Goal: Task Accomplishment & Management: Manage account settings

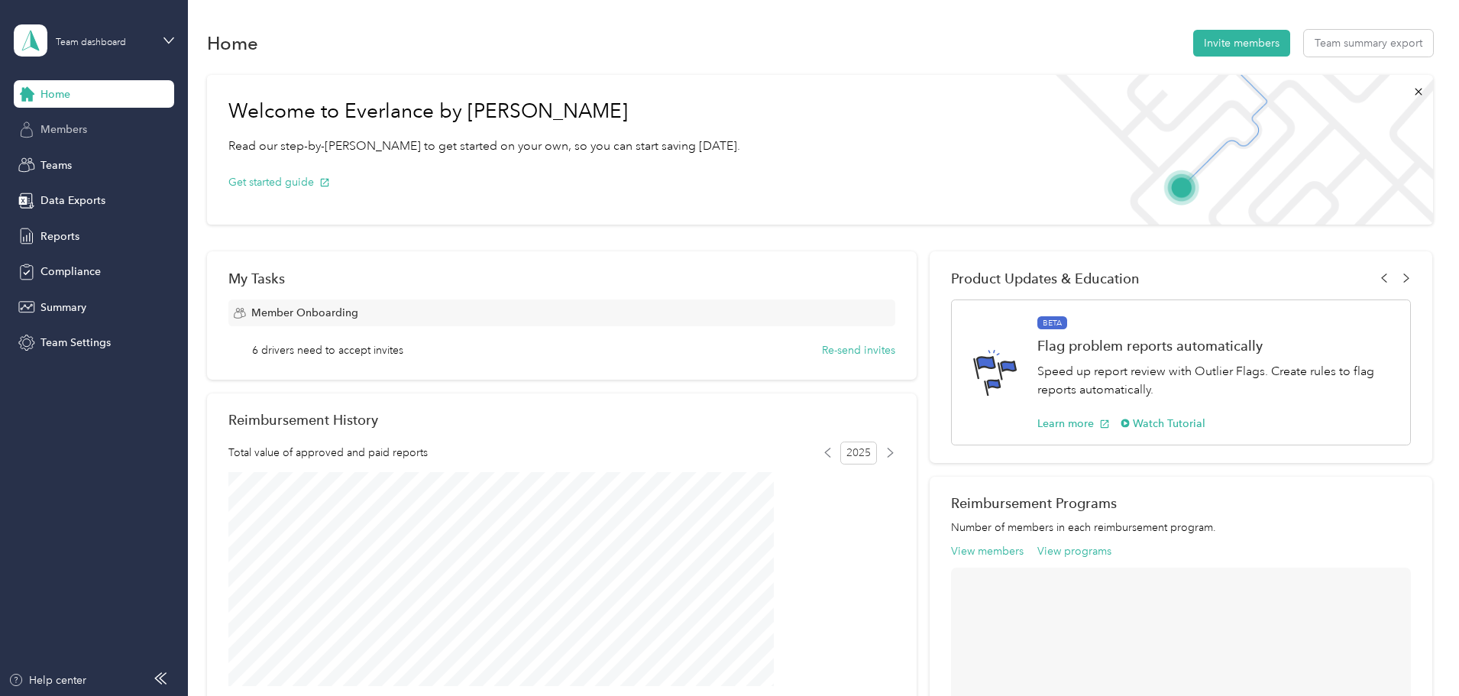
click at [53, 129] on span "Members" at bounding box center [63, 129] width 47 height 16
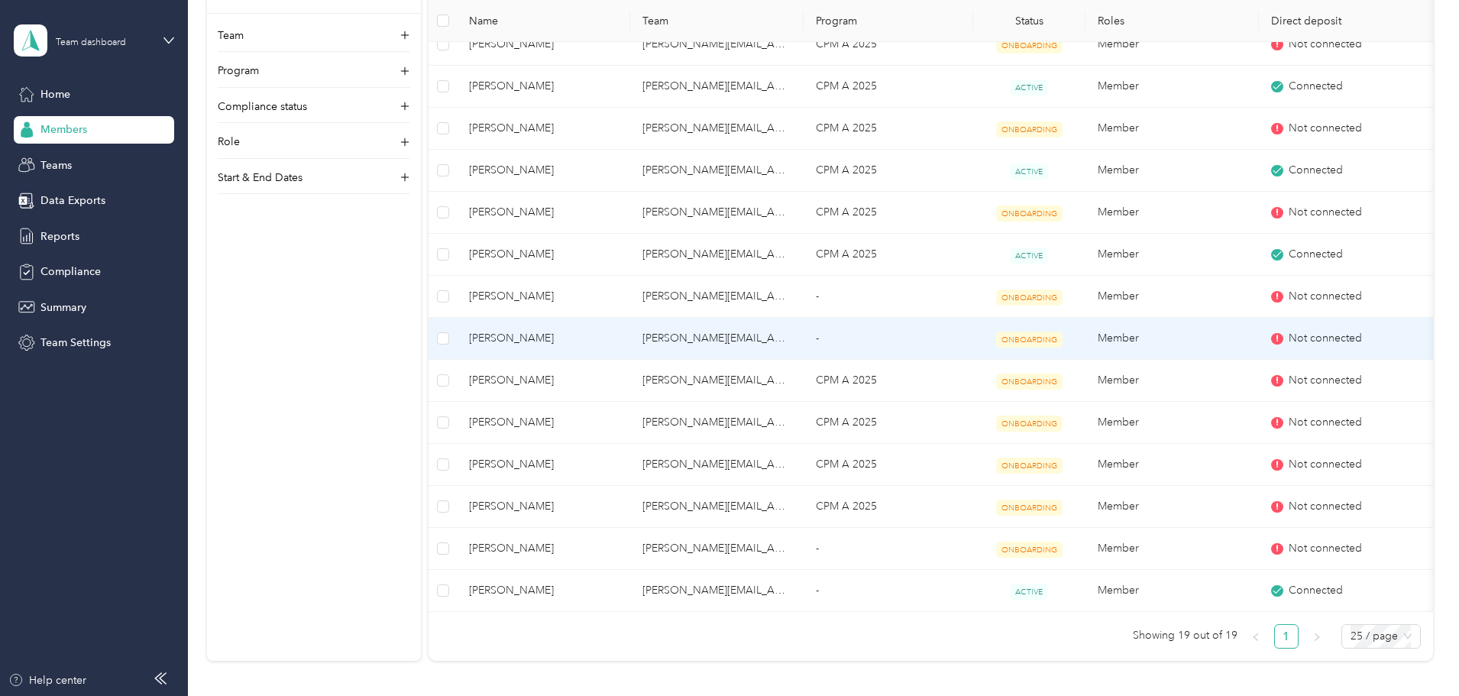
scroll to position [458, 0]
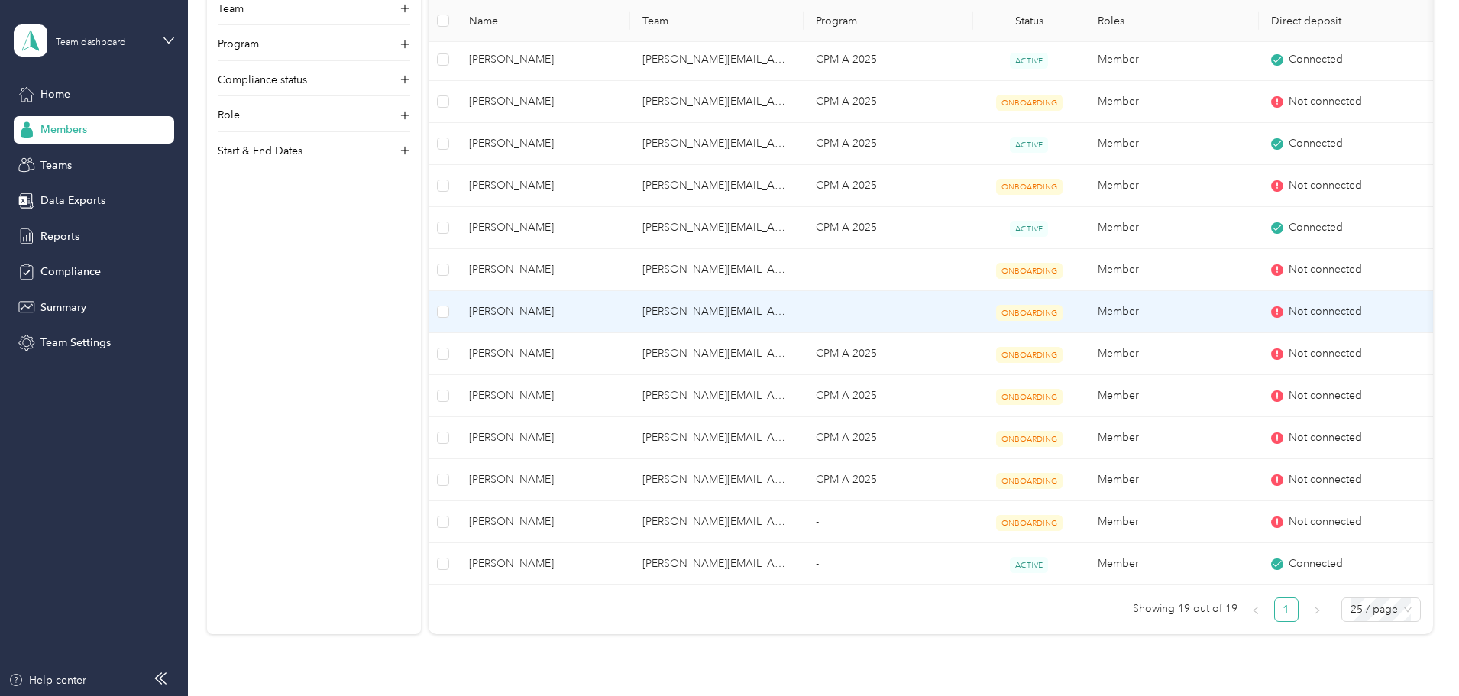
click at [756, 309] on td "[PERSON_NAME][EMAIL_ADDRESS][PERSON_NAME][DOMAIN_NAME]" at bounding box center [716, 312] width 173 height 42
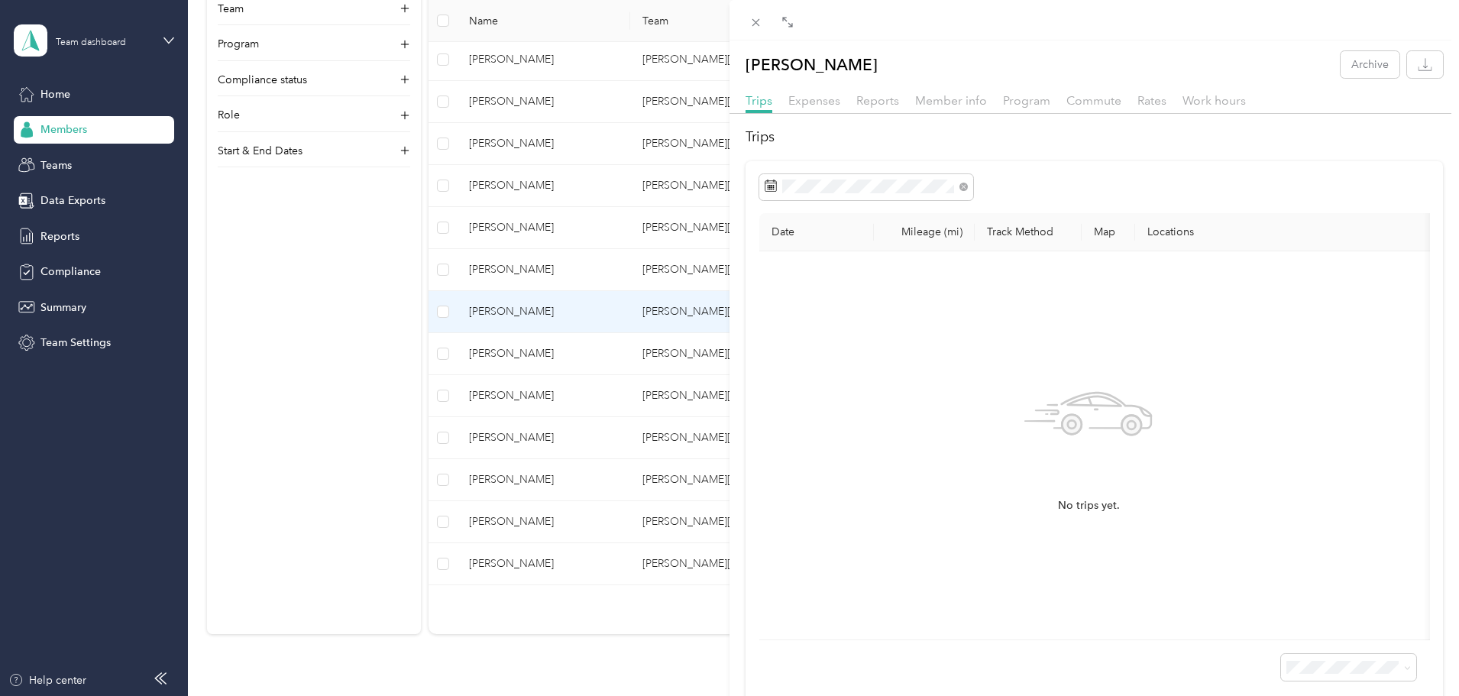
click at [547, 311] on div "[PERSON_NAME] Archive Trips Expenses Reports Member info Program Commute Rates …" at bounding box center [729, 348] width 1459 height 696
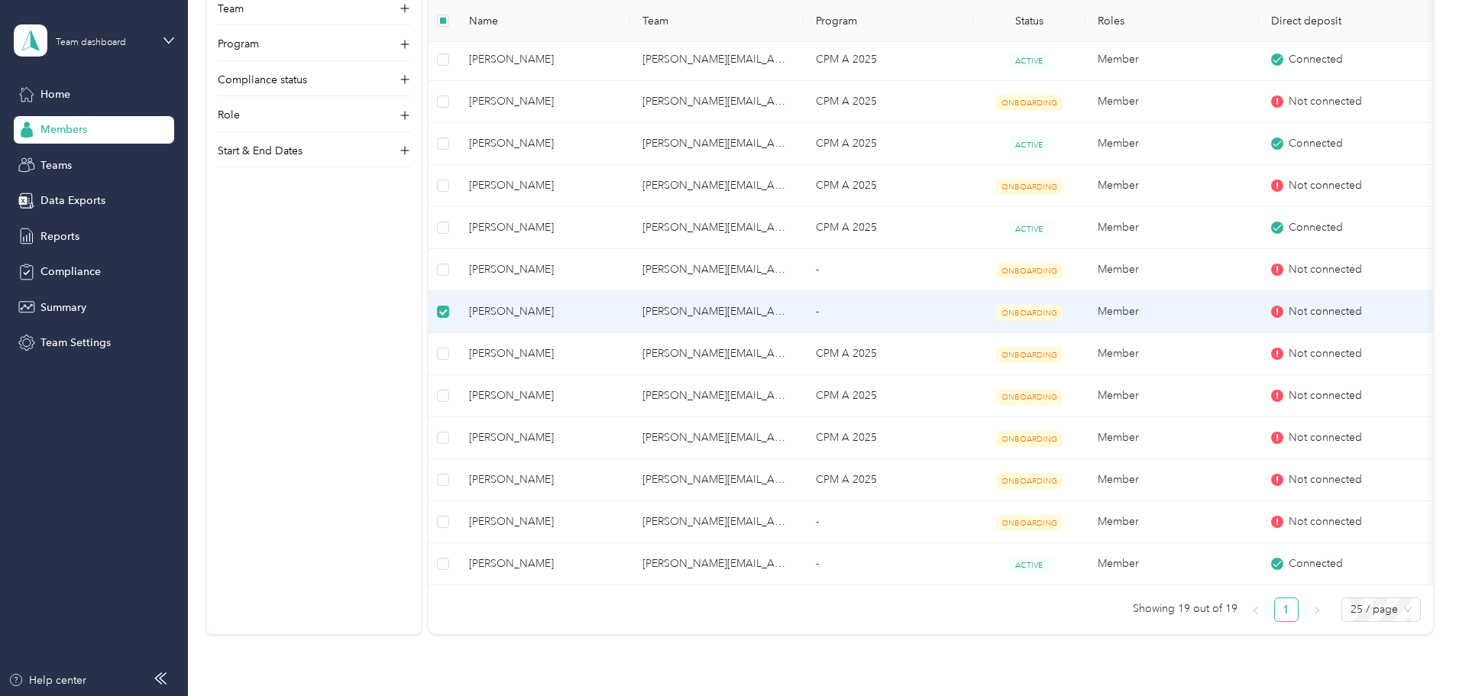
click at [1281, 309] on icon at bounding box center [1276, 311] width 9 height 9
click at [1276, 309] on icon at bounding box center [1277, 312] width 2 height 6
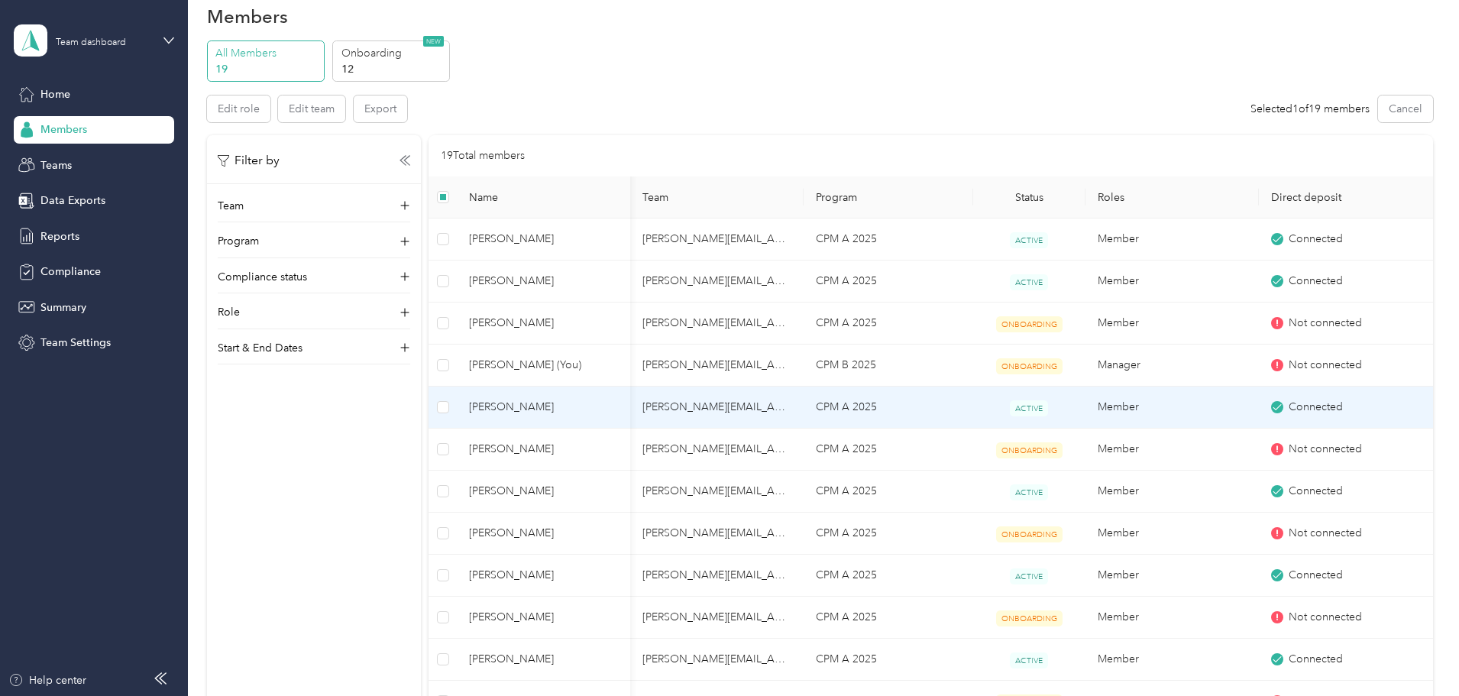
scroll to position [0, 0]
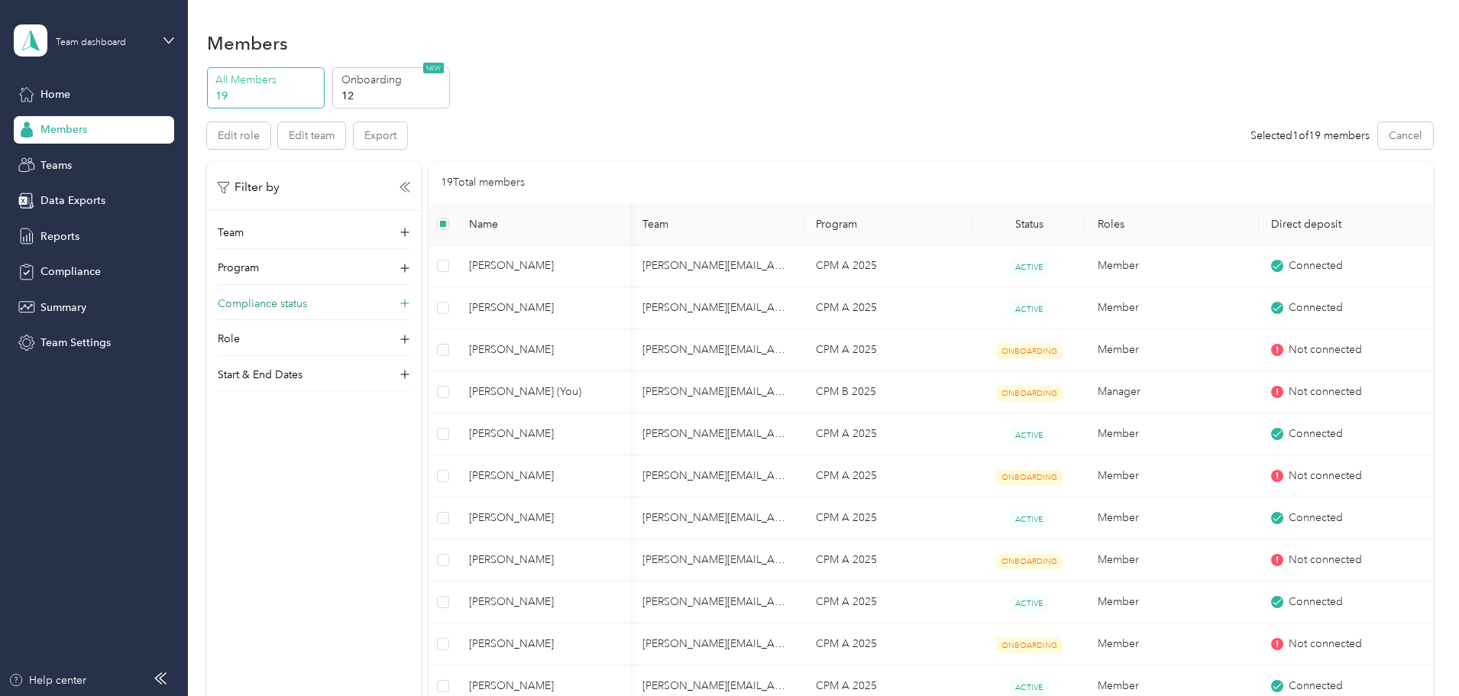
click at [307, 305] on p "Compliance status" at bounding box center [262, 304] width 89 height 16
click at [52, 164] on span "Teams" at bounding box center [55, 165] width 31 height 16
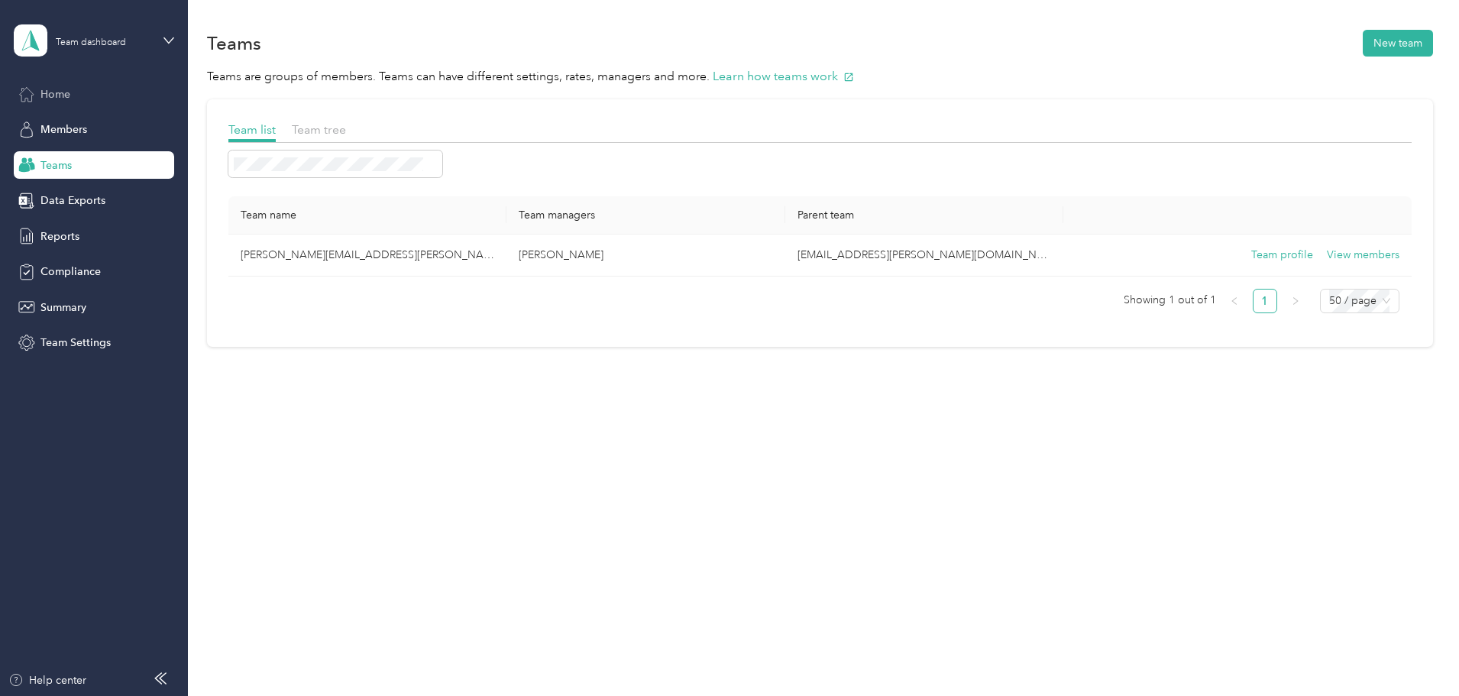
click at [69, 96] on span "Home" at bounding box center [55, 94] width 30 height 16
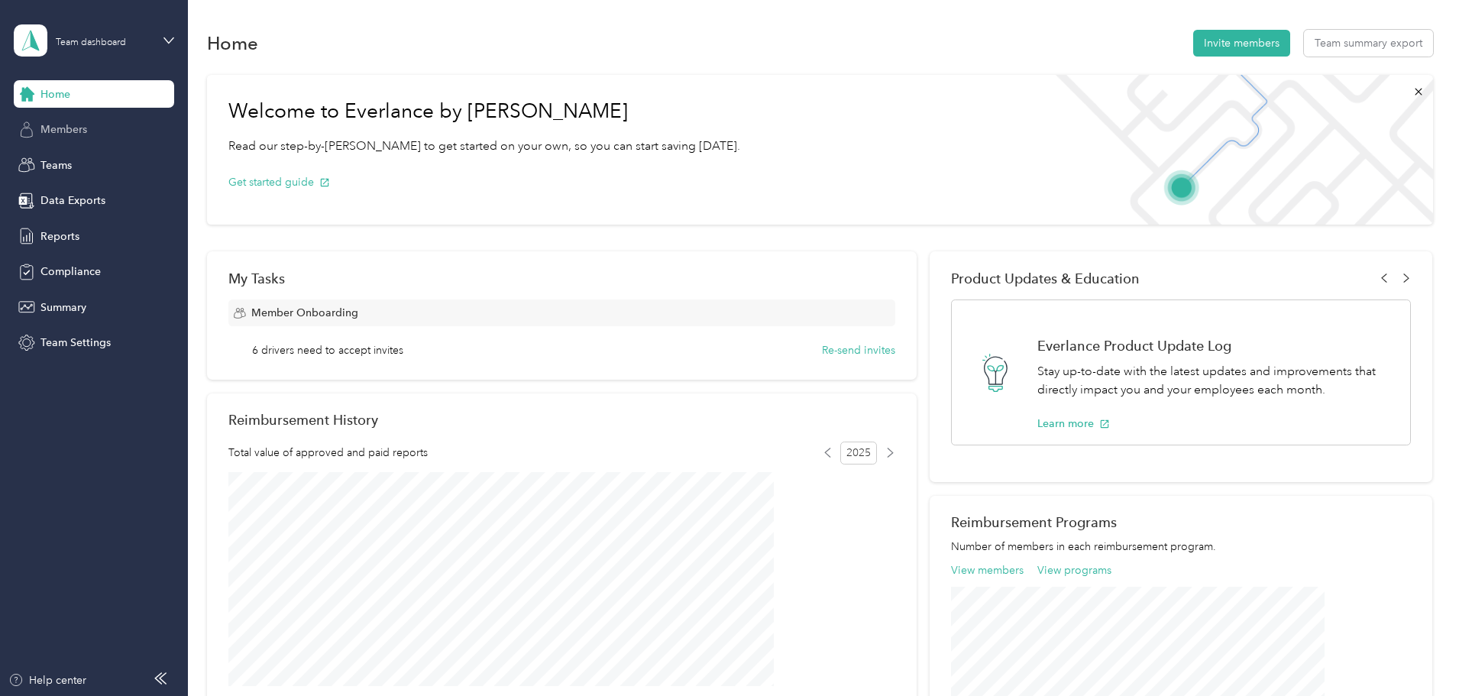
click at [60, 129] on span "Members" at bounding box center [63, 129] width 47 height 16
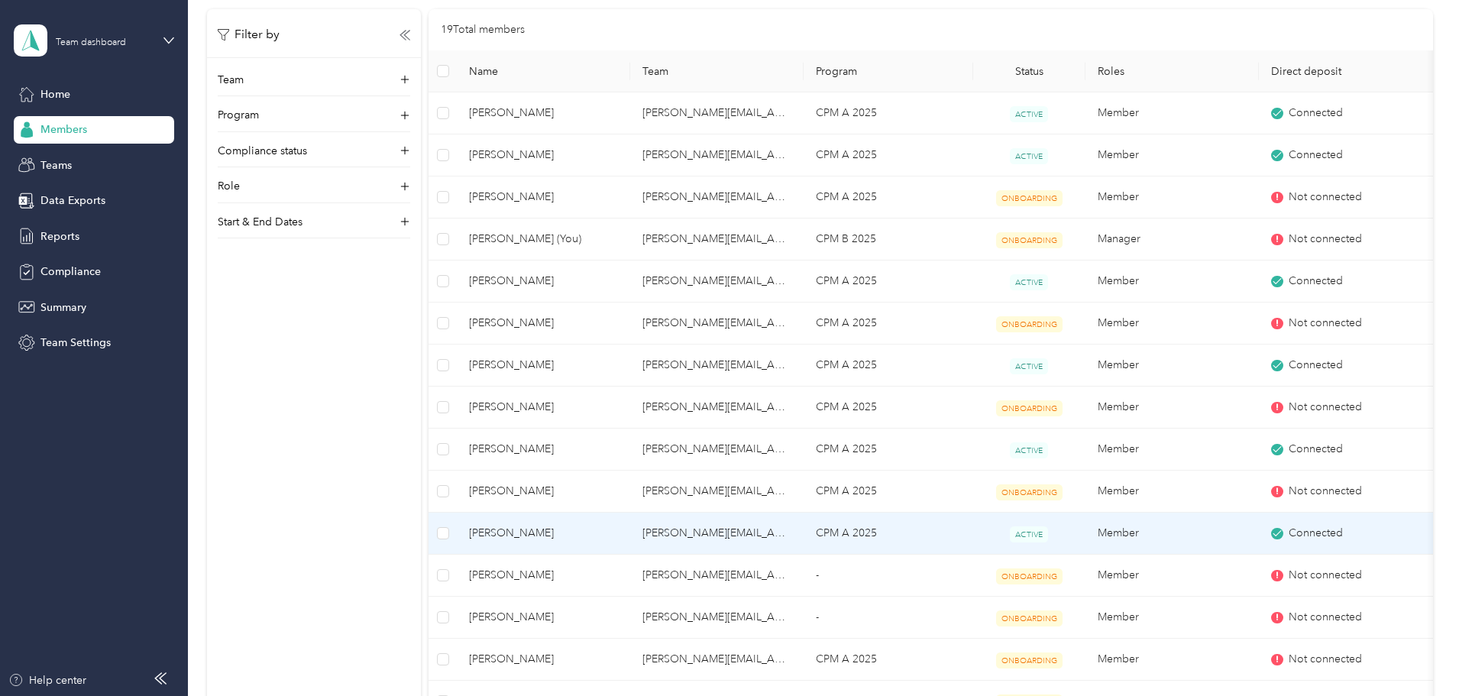
scroll to position [229, 0]
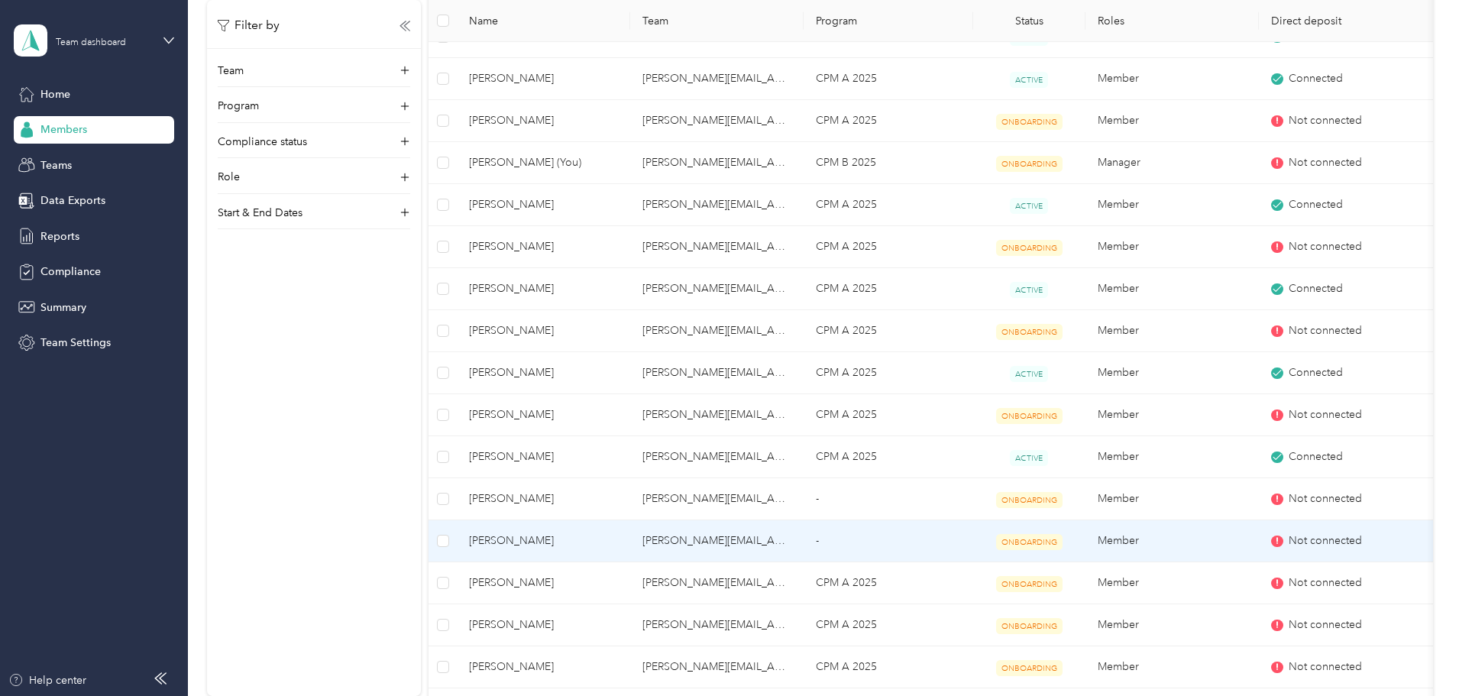
click at [1061, 541] on span "ONBOARDING" at bounding box center [1029, 542] width 66 height 16
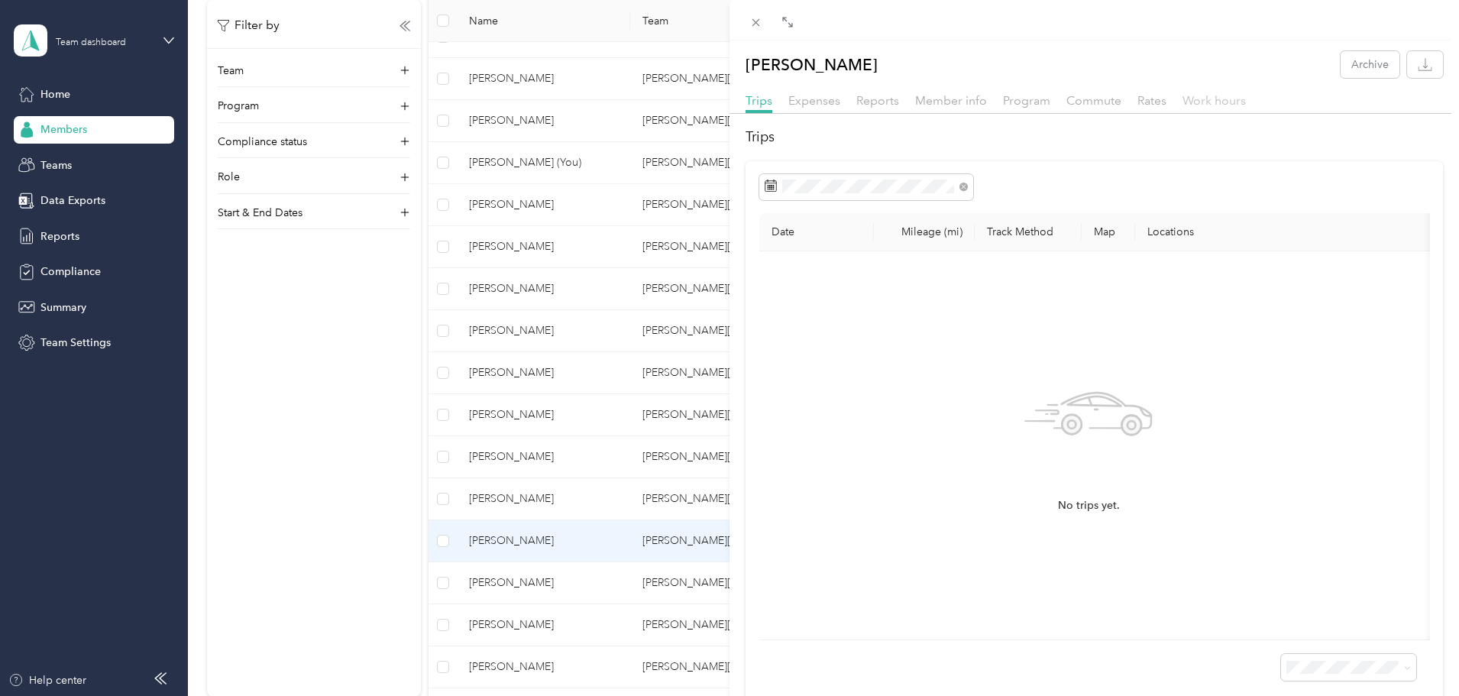
click at [1212, 99] on span "Work hours" at bounding box center [1213, 100] width 63 height 15
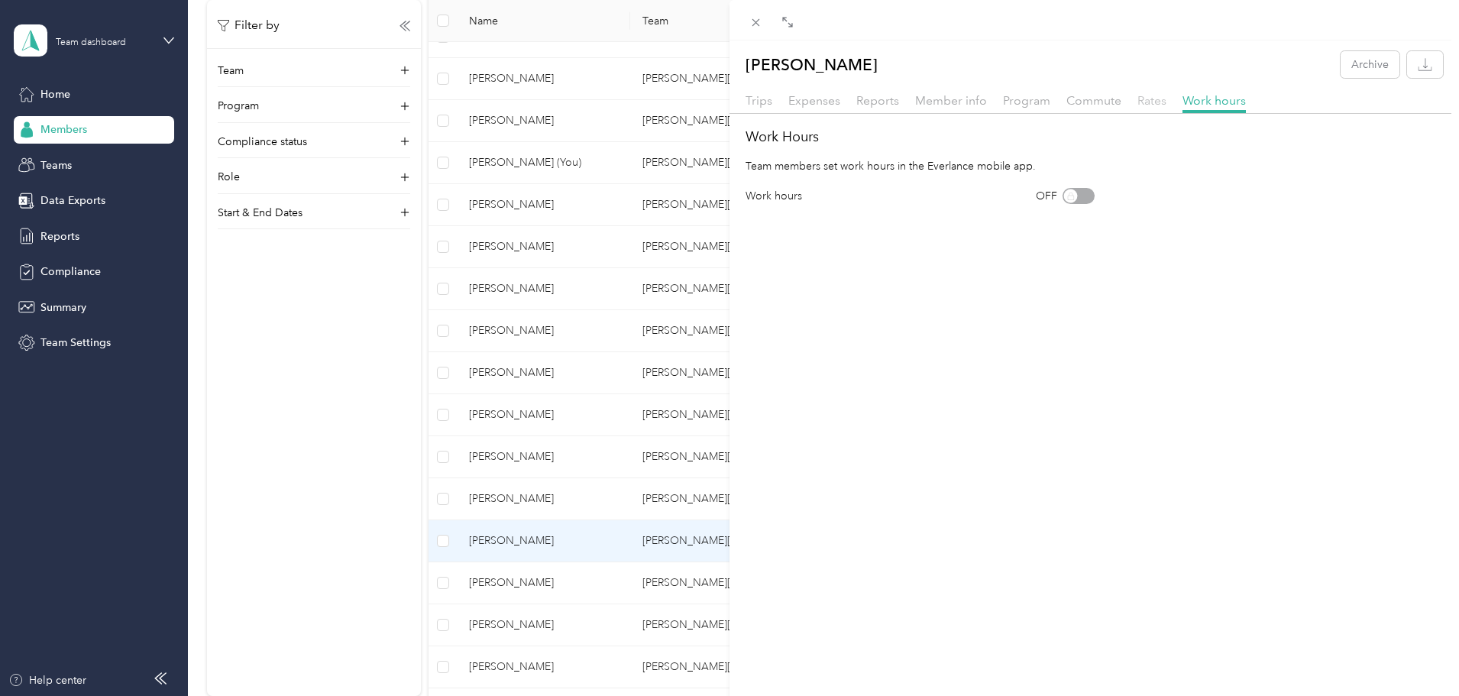
click at [1147, 100] on span "Rates" at bounding box center [1151, 100] width 29 height 15
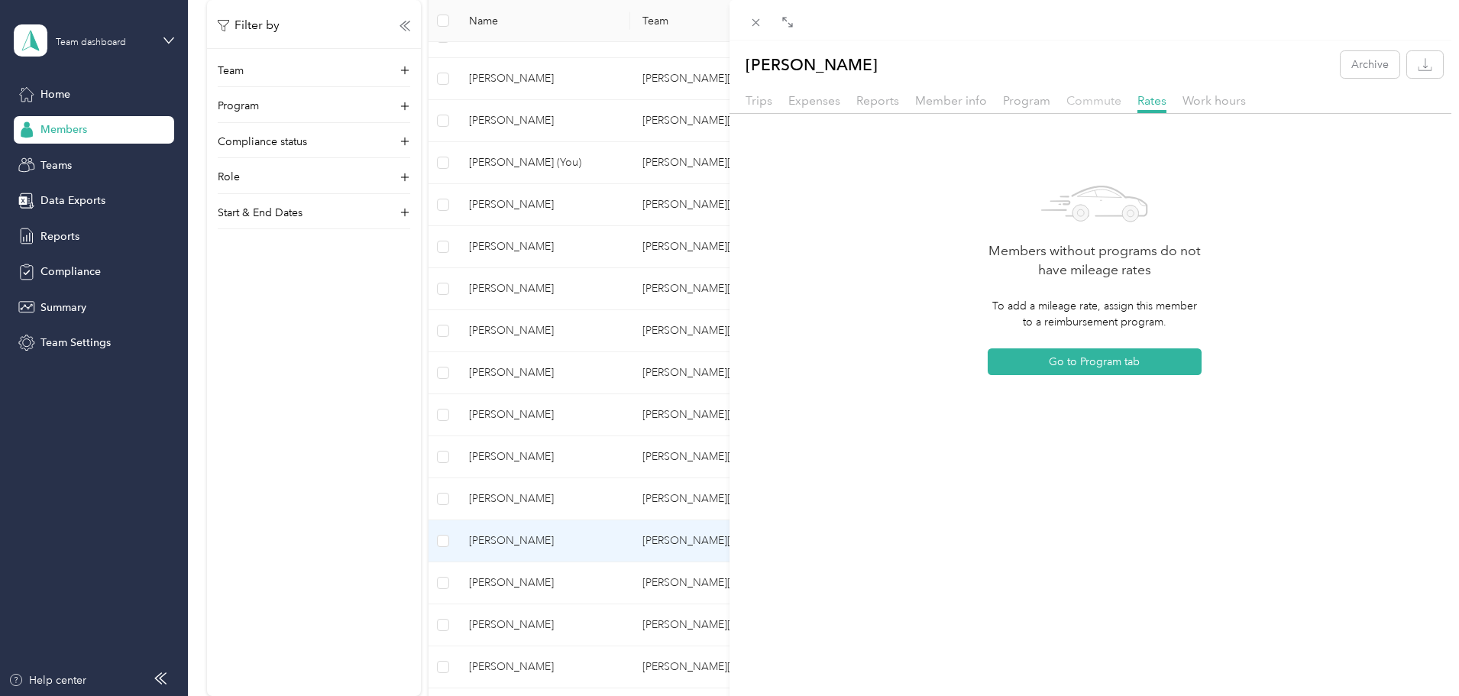
click at [1081, 102] on span "Commute" at bounding box center [1093, 100] width 55 height 15
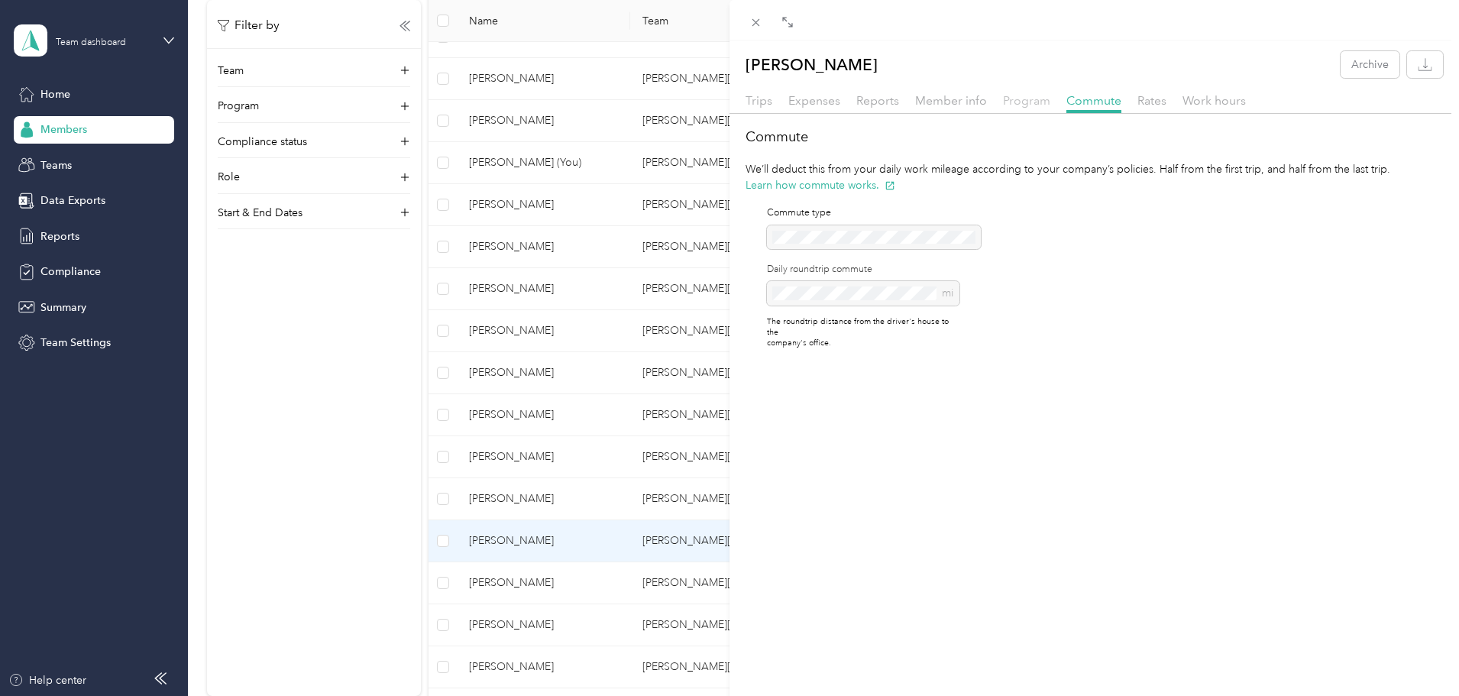
click at [1017, 103] on span "Program" at bounding box center [1026, 100] width 47 height 15
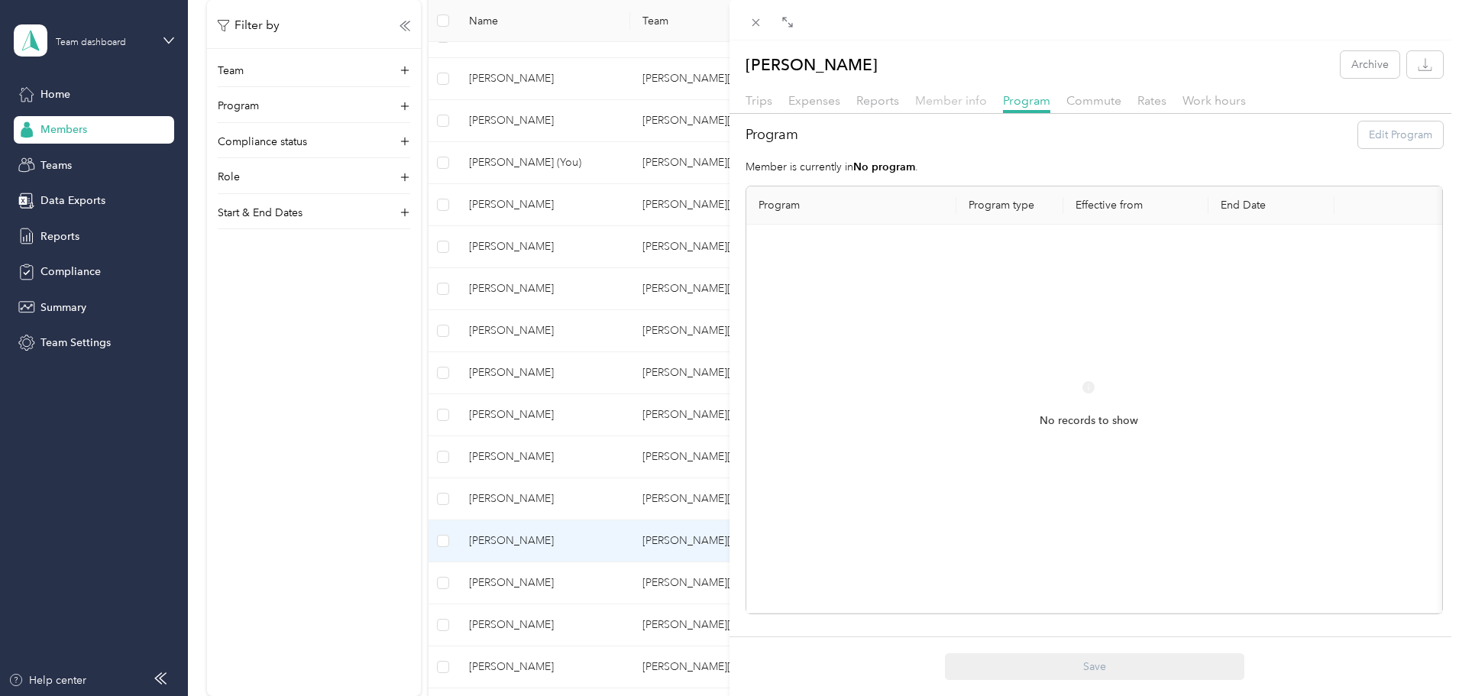
drag, startPoint x: 952, startPoint y: 103, endPoint x: 943, endPoint y: 104, distance: 9.2
click at [952, 103] on span "Member info" at bounding box center [951, 100] width 72 height 15
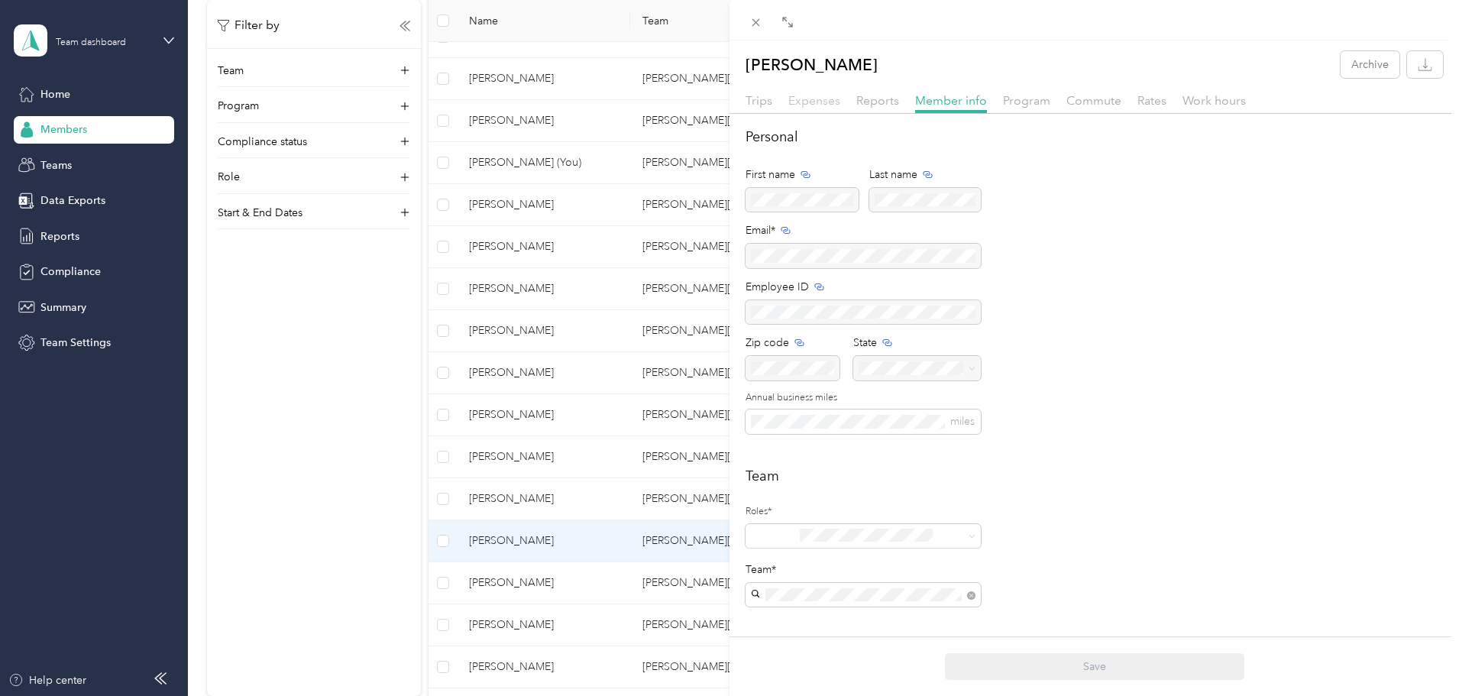
click at [801, 101] on span "Expenses" at bounding box center [814, 100] width 52 height 15
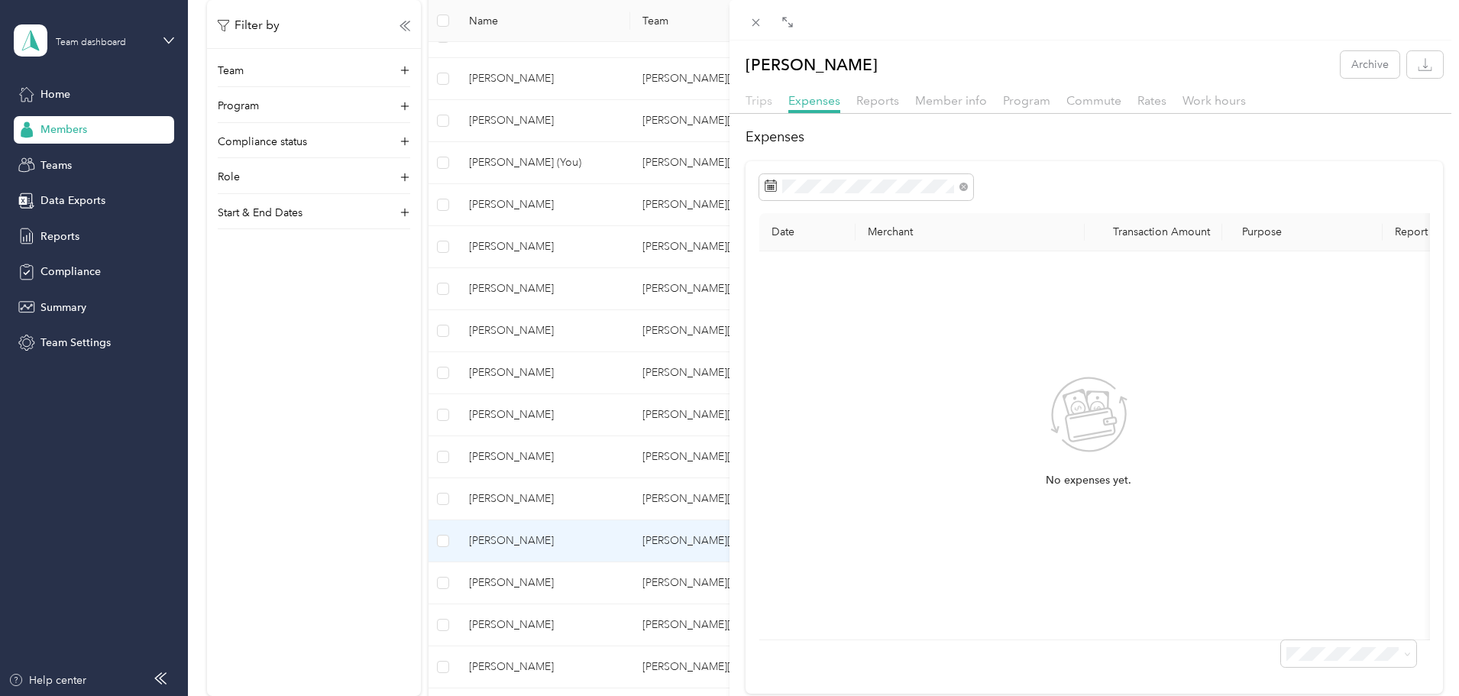
click at [758, 103] on span "Trips" at bounding box center [758, 100] width 27 height 15
click at [418, 341] on div "[PERSON_NAME] Archive Trips Expenses Reports Member info Program Commute Rates …" at bounding box center [729, 348] width 1459 height 696
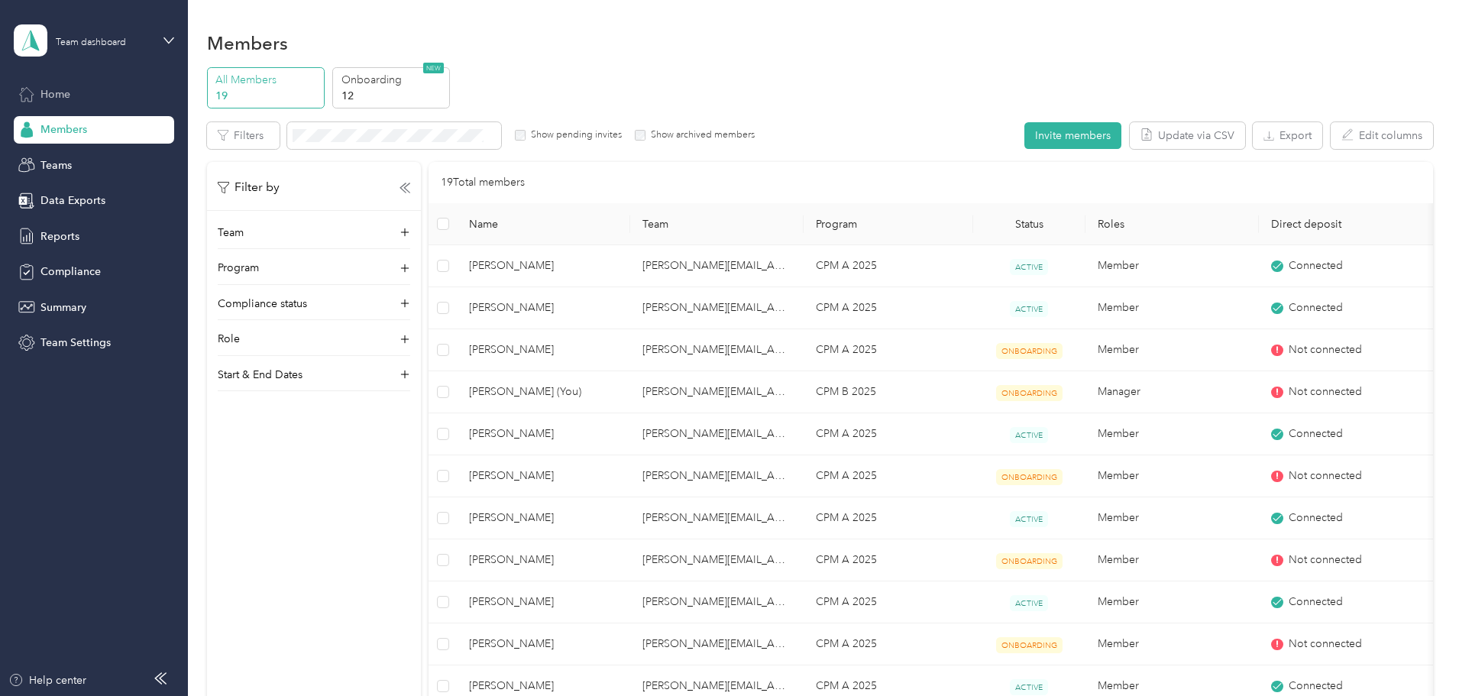
click at [60, 91] on span "Home" at bounding box center [55, 94] width 30 height 16
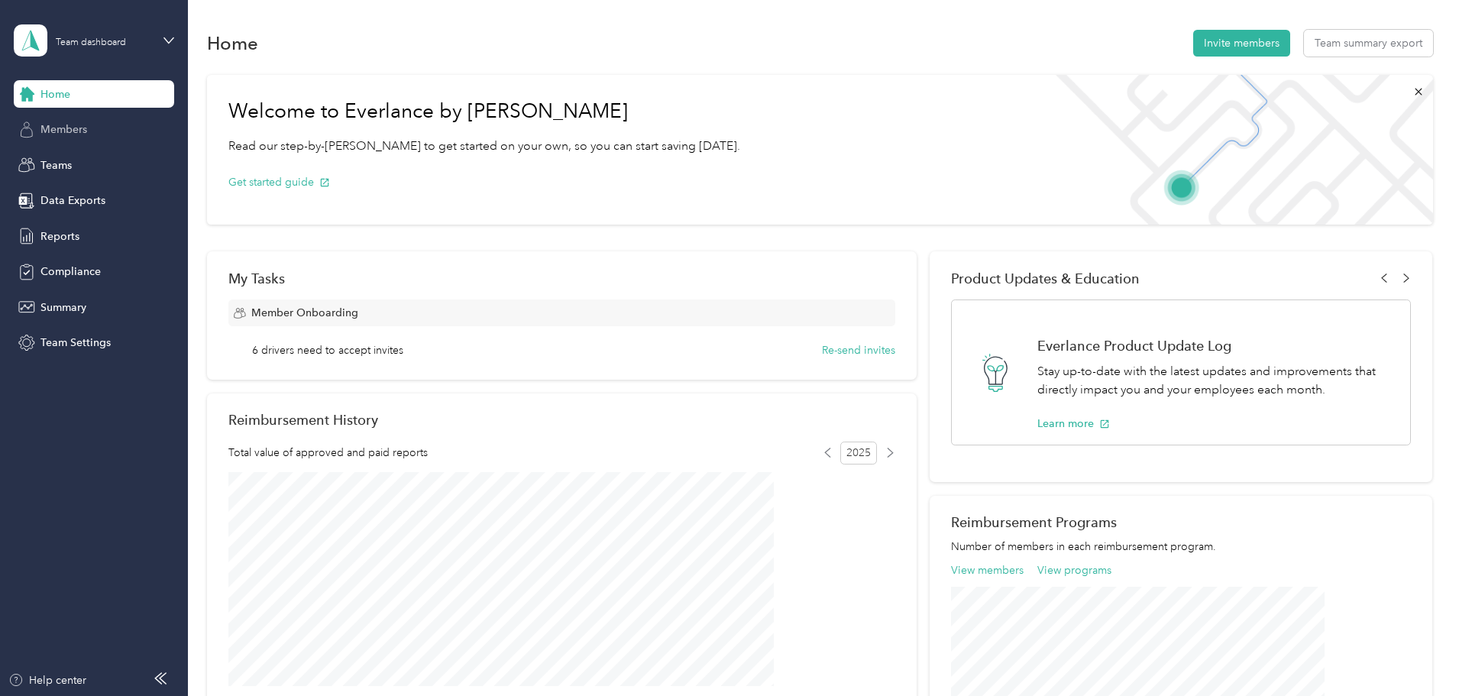
click at [51, 134] on span "Members" at bounding box center [63, 129] width 47 height 16
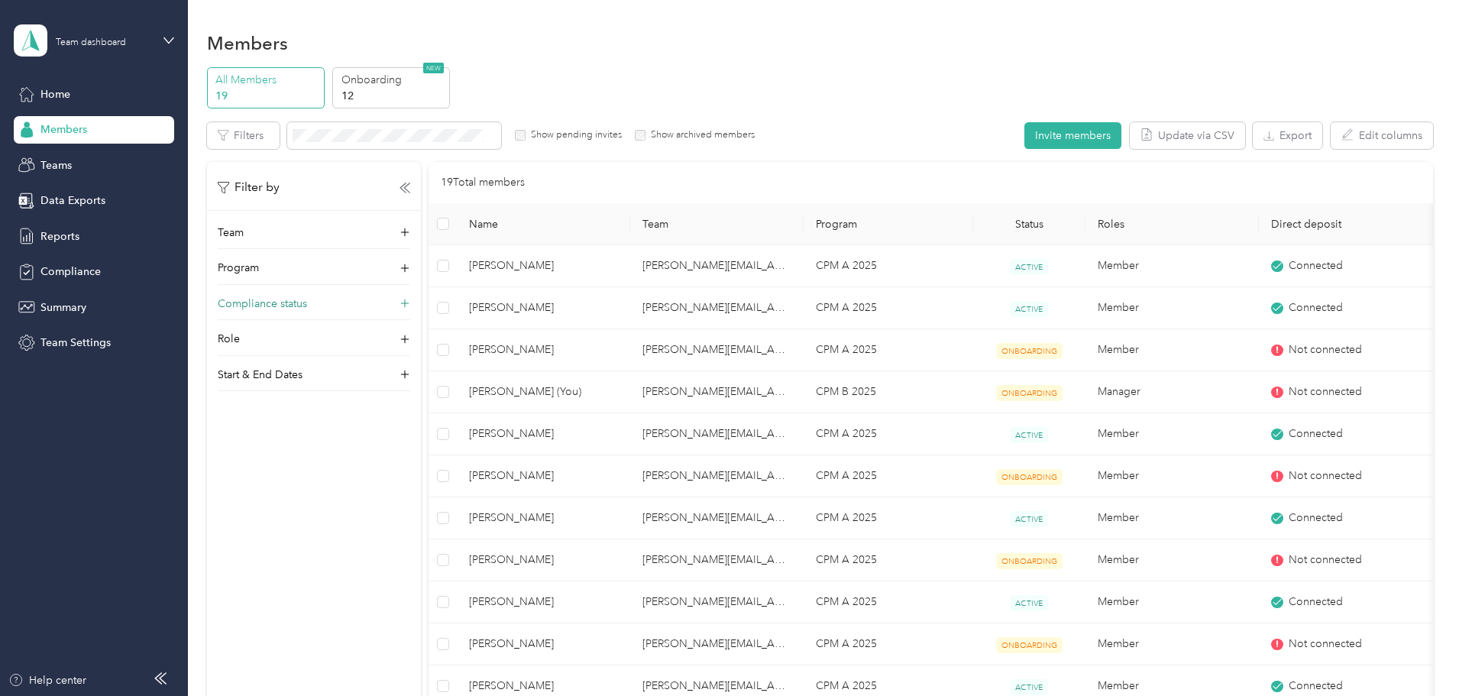
click at [412, 302] on icon at bounding box center [404, 303] width 15 height 15
click at [445, 83] on p "Onboarding" at bounding box center [393, 80] width 104 height 16
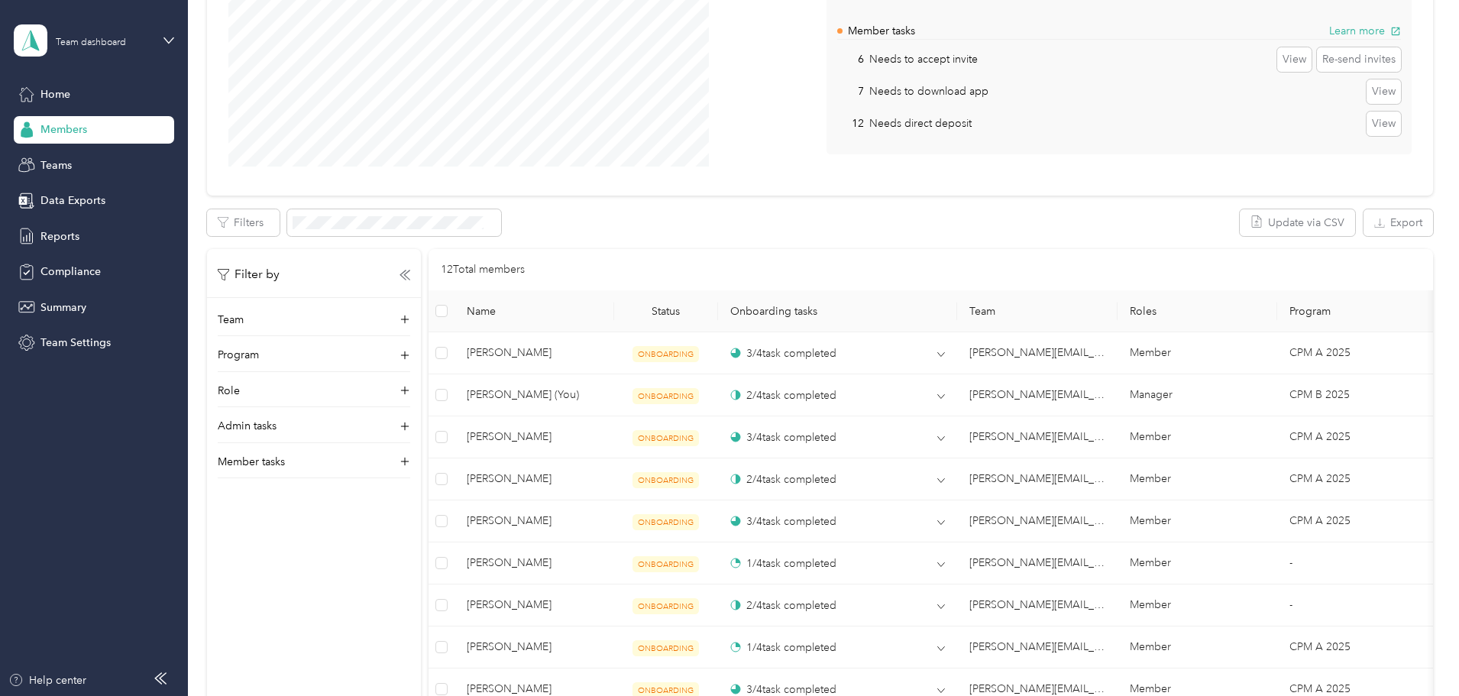
scroll to position [305, 0]
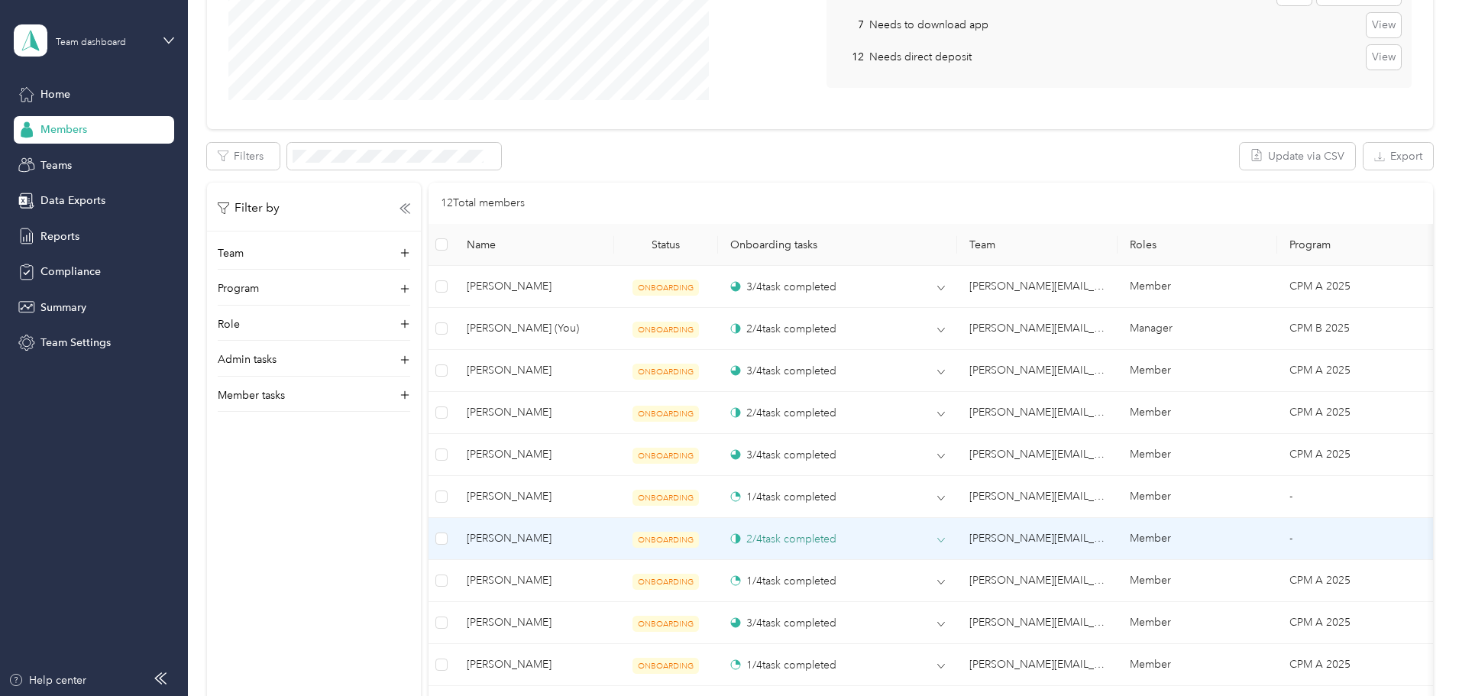
click at [836, 537] on div "2 / 4 task completed" at bounding box center [783, 539] width 106 height 16
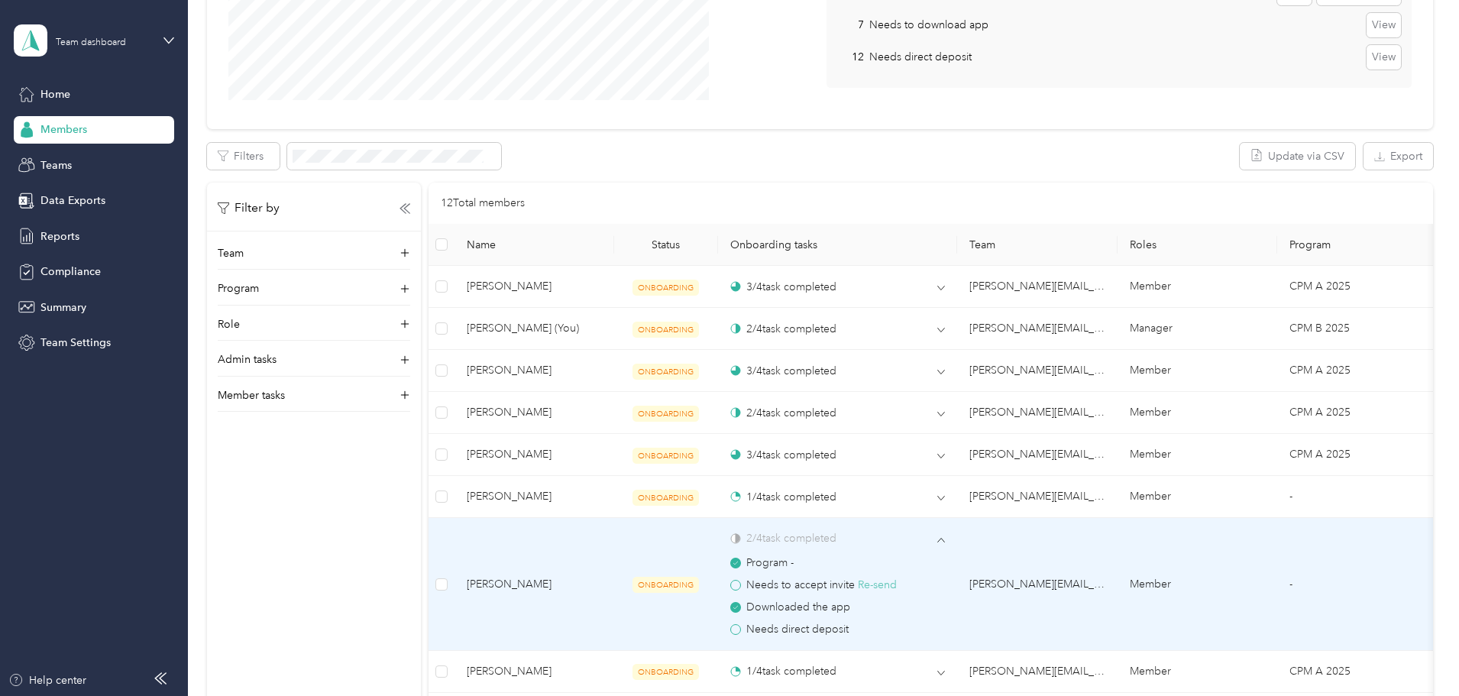
click at [897, 583] on button "Re-send" at bounding box center [877, 585] width 39 height 17
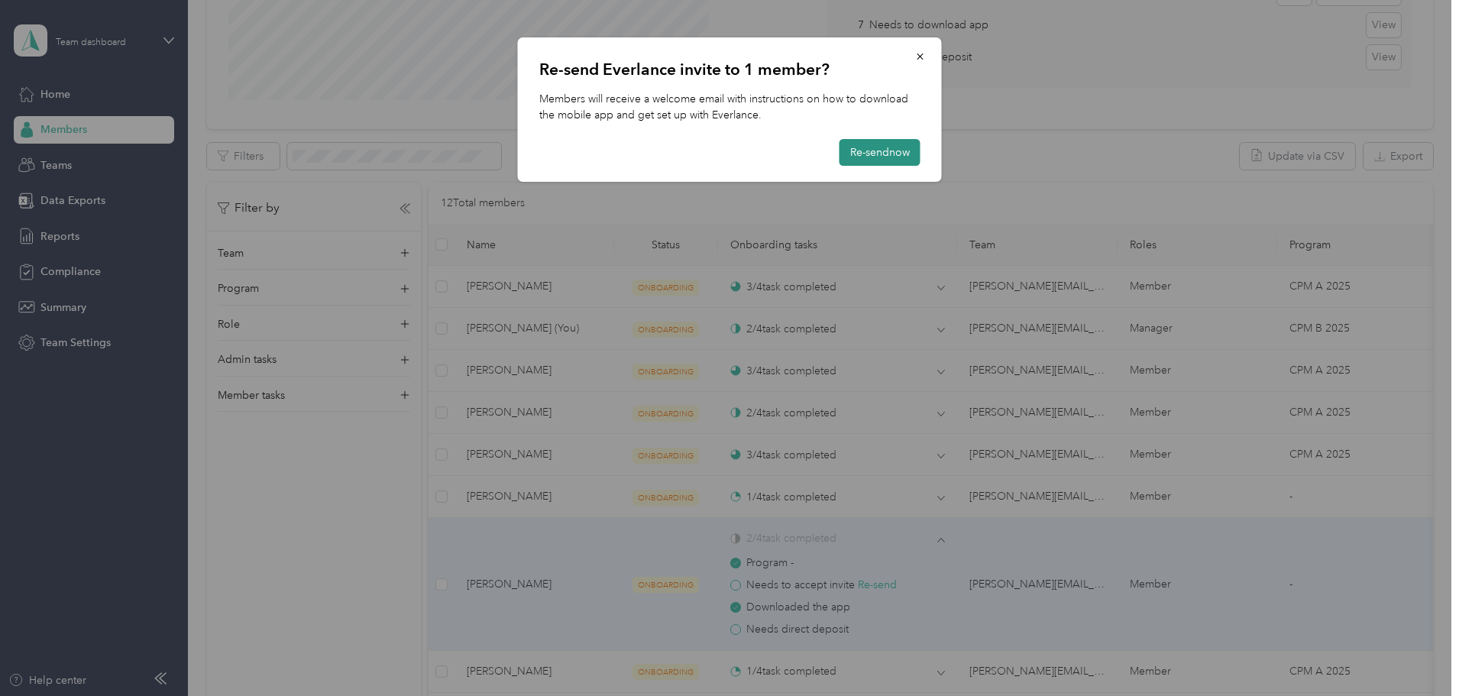
click at [871, 148] on button "Re-send now" at bounding box center [879, 152] width 81 height 27
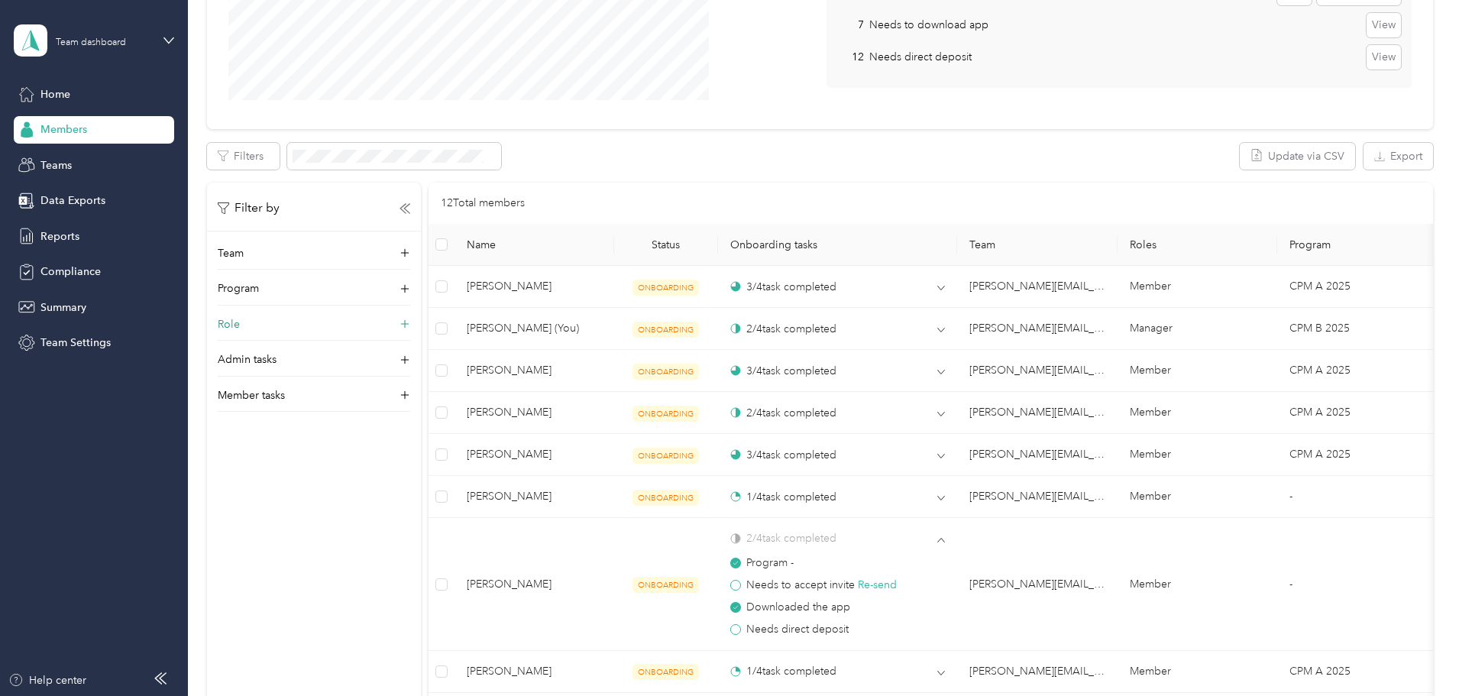
click at [367, 322] on div "Role" at bounding box center [314, 328] width 192 height 24
click at [240, 318] on p "Role" at bounding box center [229, 324] width 22 height 16
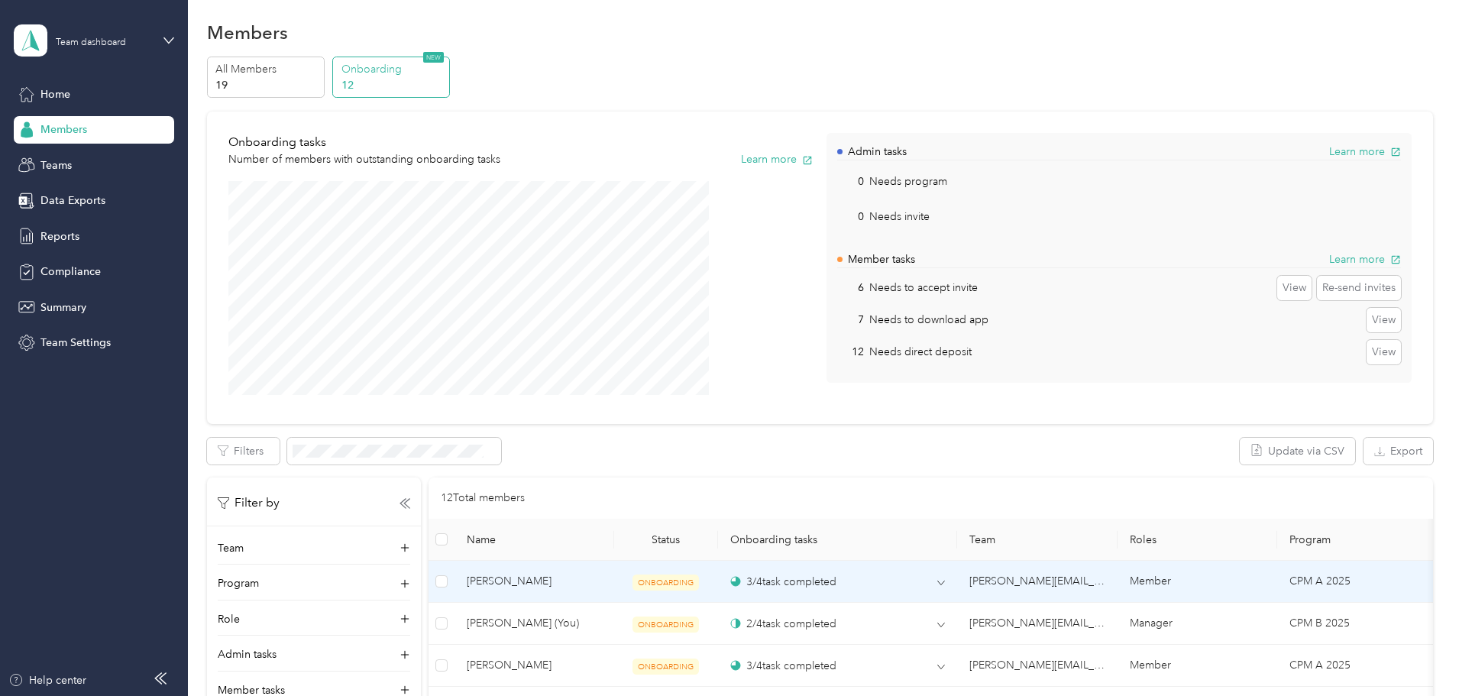
scroll to position [0, 0]
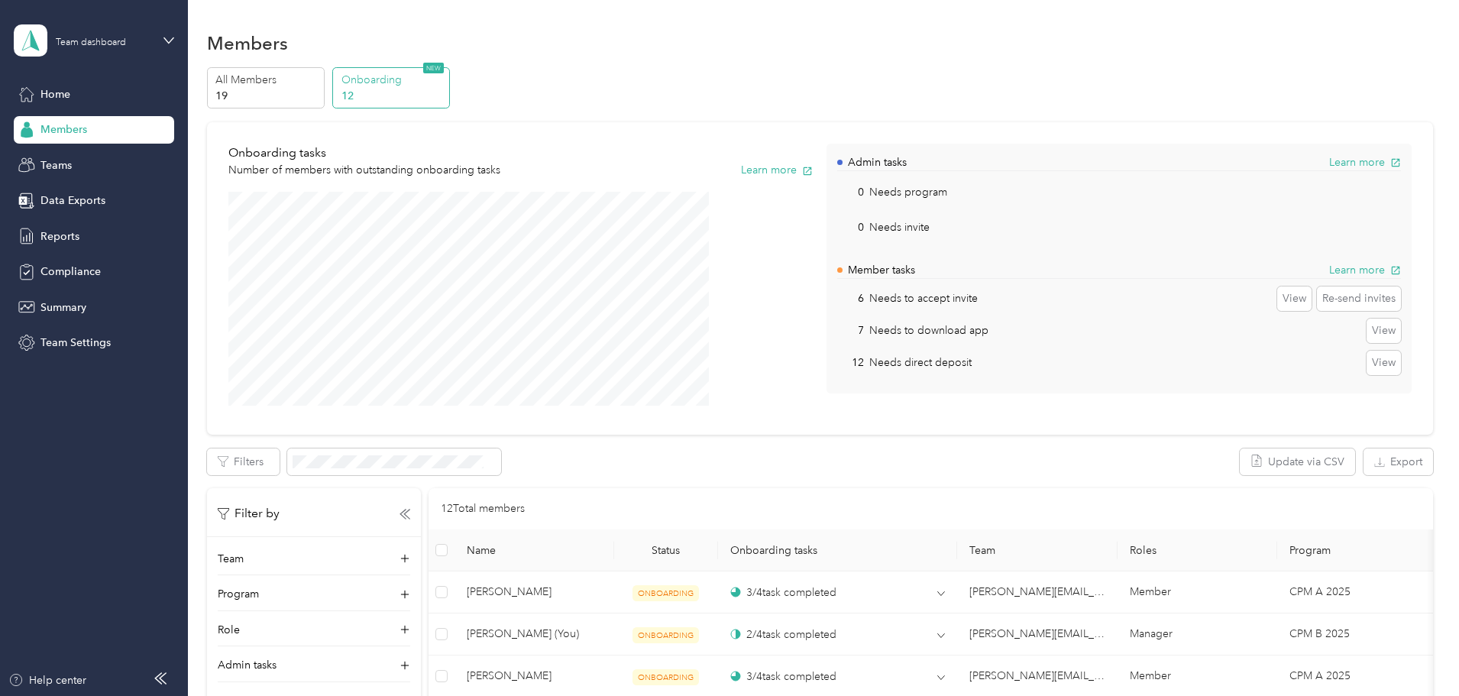
click at [445, 82] on p "Onboarding" at bounding box center [393, 80] width 104 height 16
click at [444, 66] on span "NEW" at bounding box center [433, 68] width 21 height 11
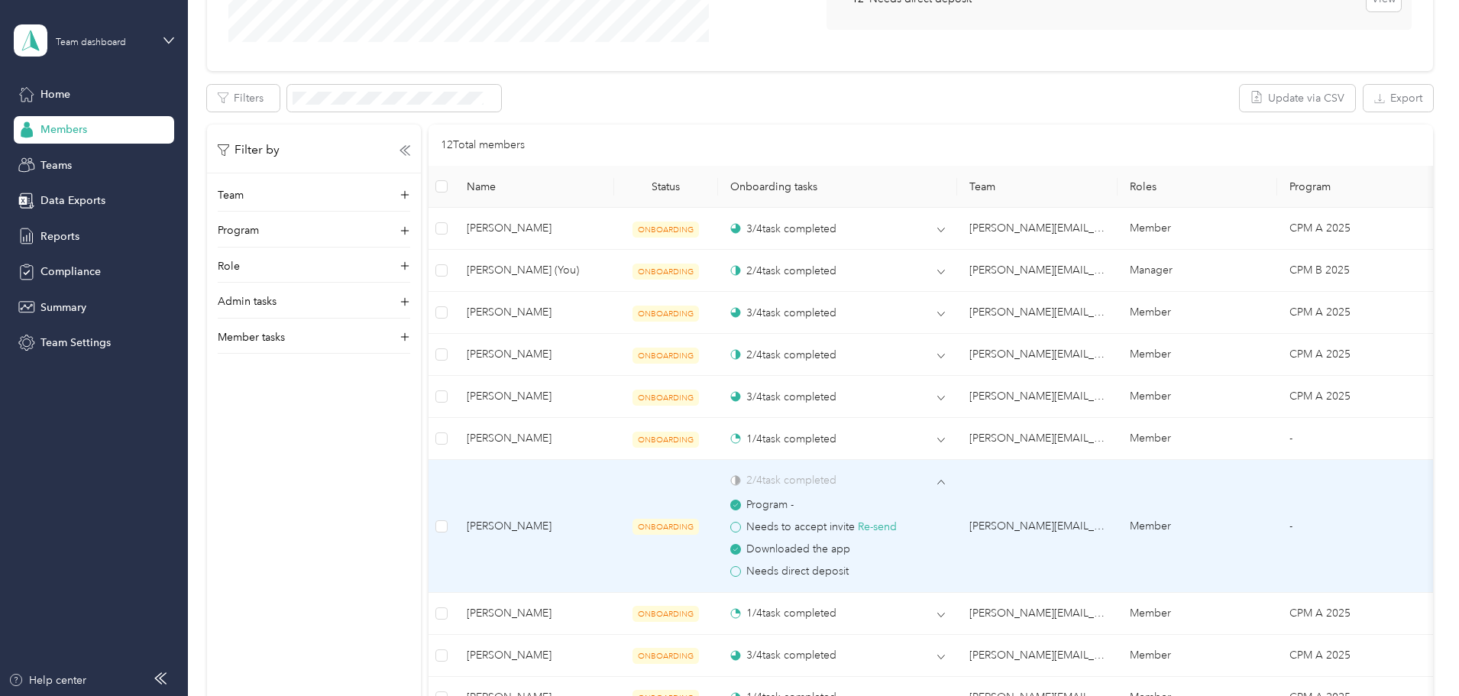
scroll to position [320, 0]
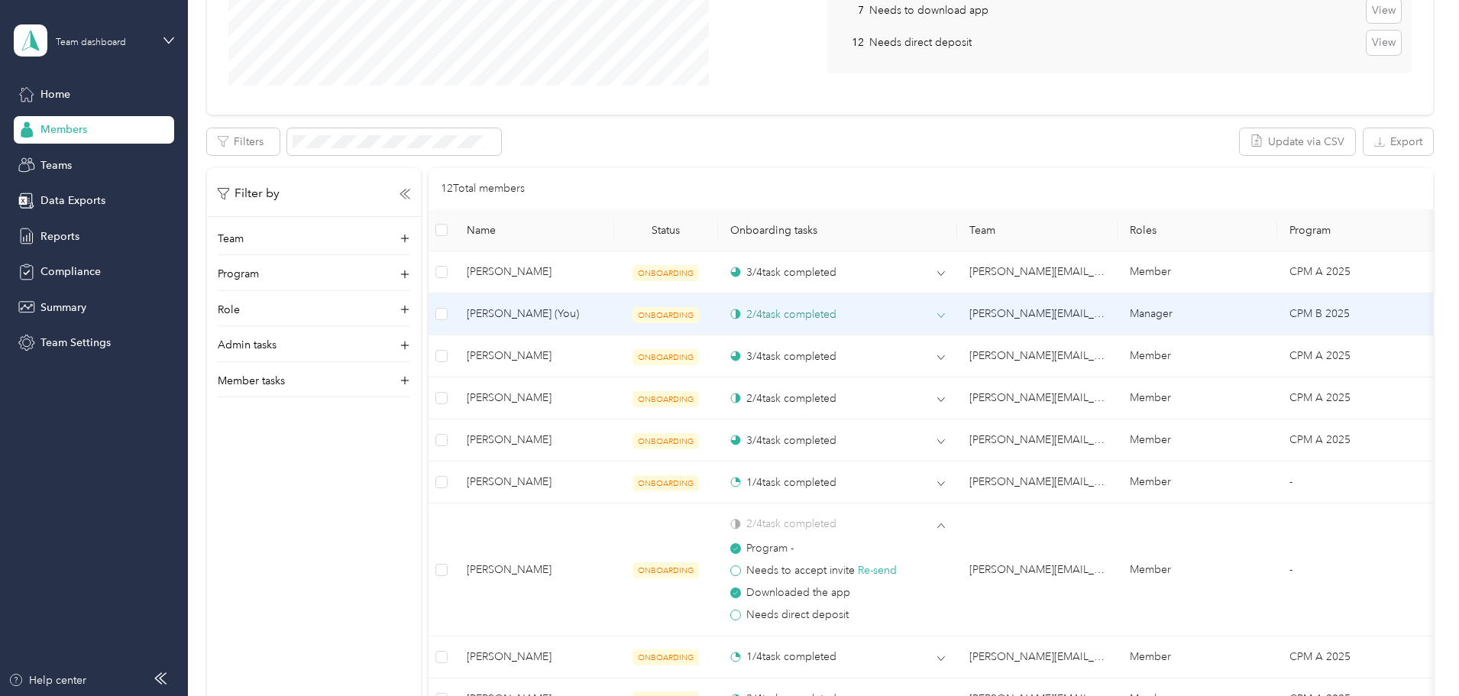
click at [945, 315] on icon at bounding box center [941, 316] width 8 height 8
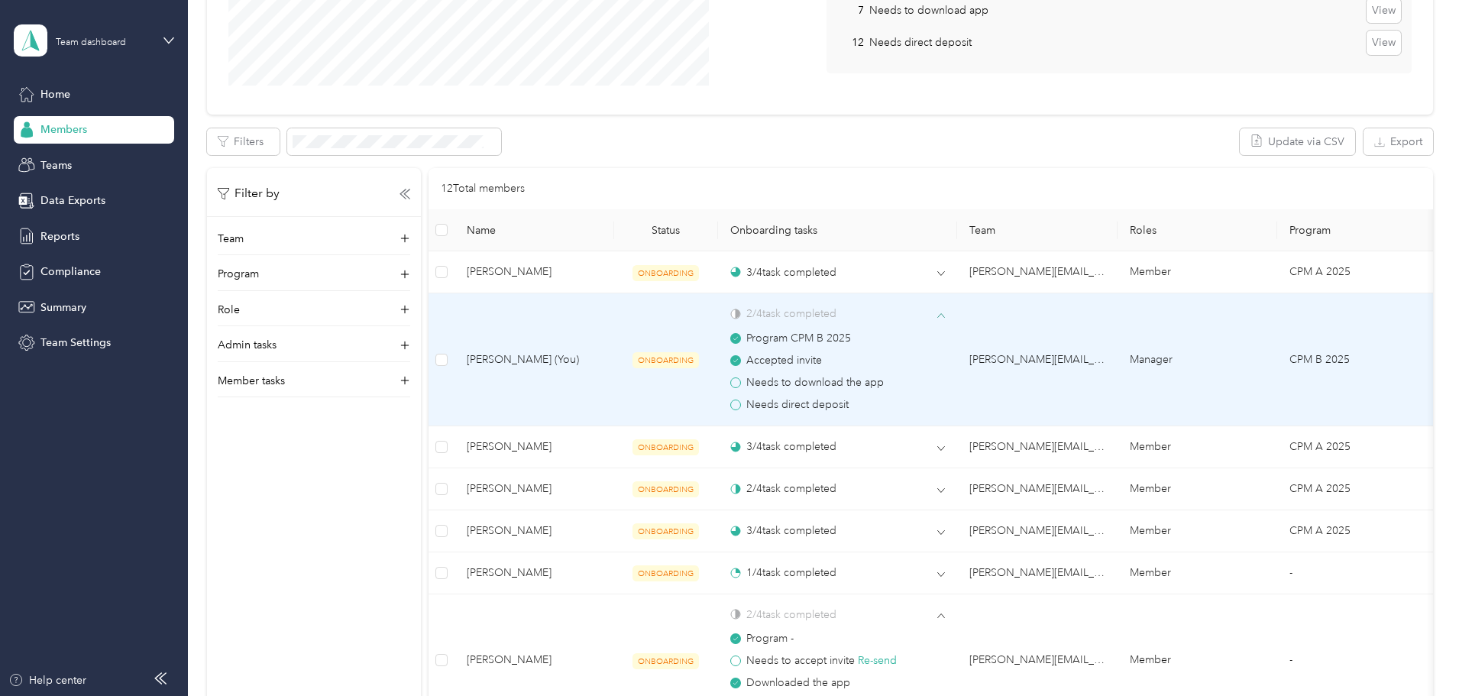
click at [862, 382] on span "Needs to download the app" at bounding box center [814, 382] width 137 height 17
click at [848, 405] on span "Needs direct deposit" at bounding box center [797, 404] width 102 height 17
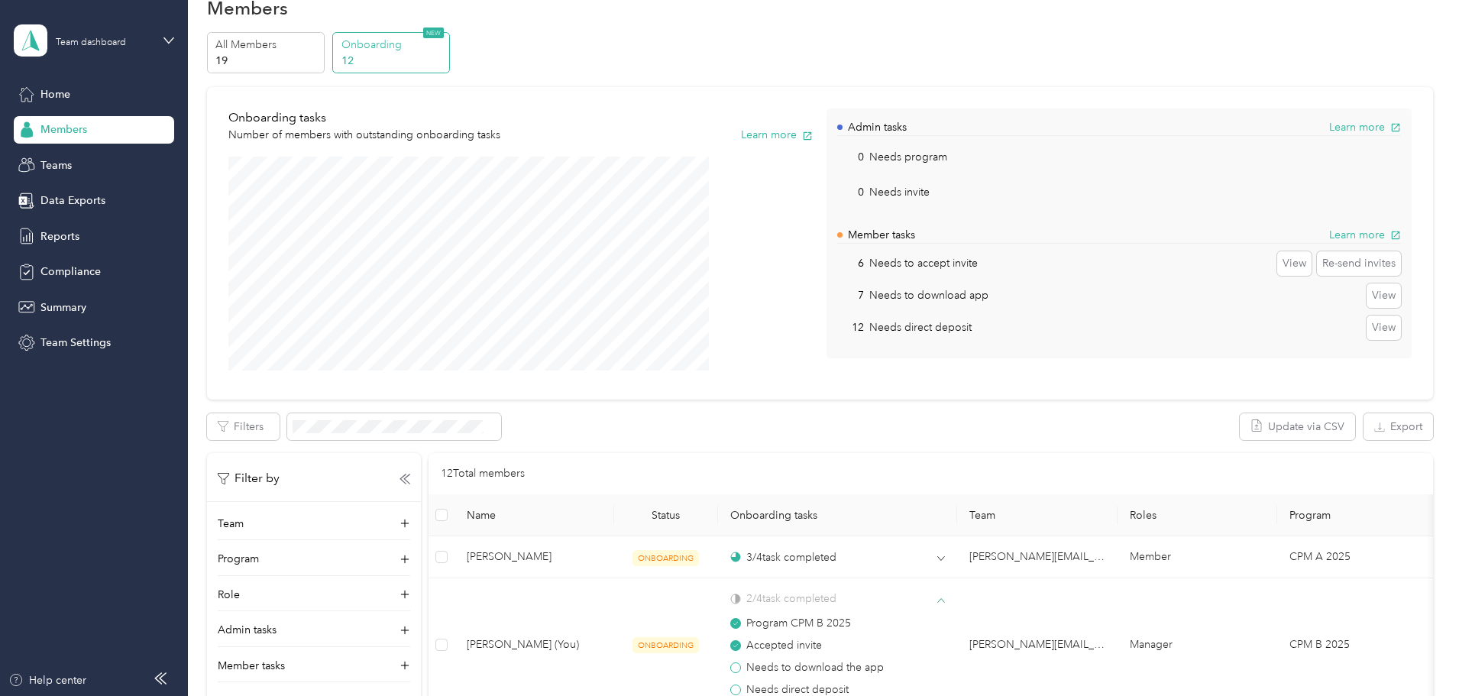
scroll to position [0, 0]
